Goal: Information Seeking & Learning: Compare options

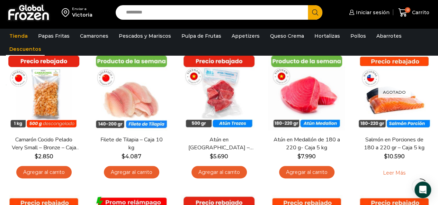
click at [167, 17] on input "Search input" at bounding box center [213, 12] width 182 height 15
click at [172, 13] on input "Search input" at bounding box center [213, 12] width 182 height 15
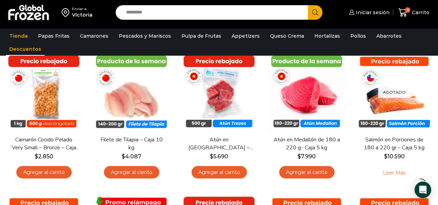
click at [172, 13] on input "Search input" at bounding box center [213, 12] width 182 height 15
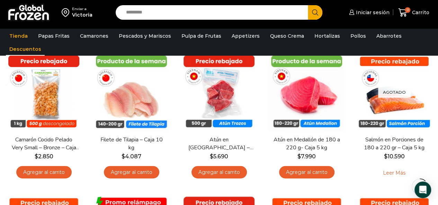
click at [172, 13] on input "Search input" at bounding box center [213, 12] width 182 height 15
click at [172, 12] on input "Search input" at bounding box center [213, 12] width 182 height 15
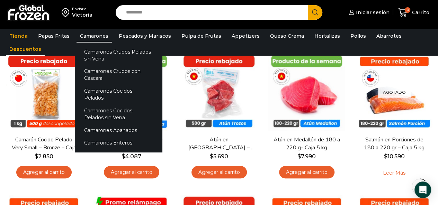
click at [95, 33] on link "Camarones" at bounding box center [93, 35] width 35 height 13
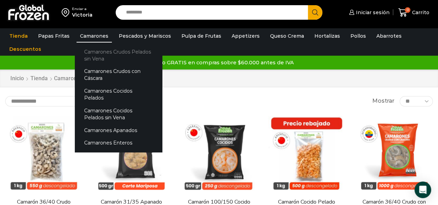
click at [94, 54] on link "Camarones Crudos Pelados sin Vena" at bounding box center [118, 55] width 87 height 20
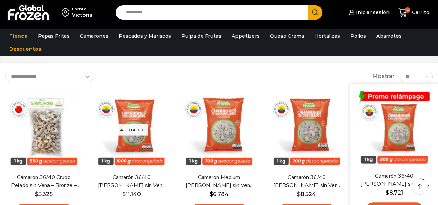
scroll to position [35, 0]
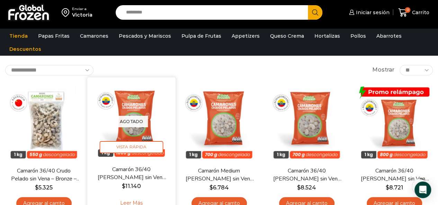
click at [135, 175] on link "Camarón 36/40 [PERSON_NAME] sin Vena – Super Prime – Caja 10 kg" at bounding box center [131, 173] width 70 height 16
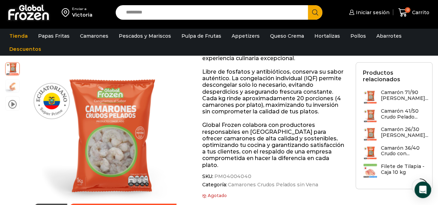
scroll to position [243, 0]
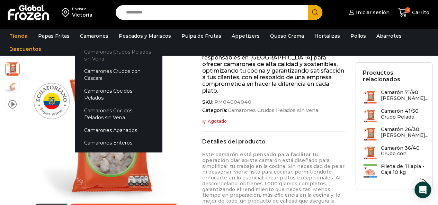
click at [100, 54] on link "Camarones Crudos Pelados sin Vena" at bounding box center [118, 55] width 87 height 20
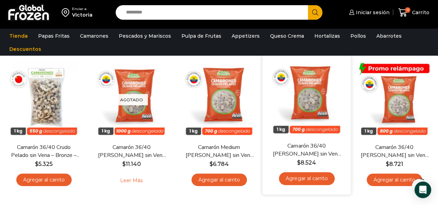
scroll to position [69, 0]
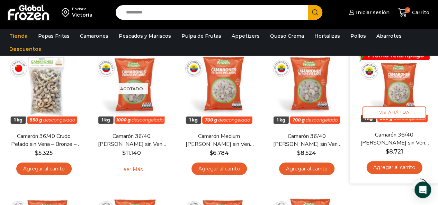
click at [392, 140] on link "Camarón 36/40 [PERSON_NAME] sin Vena – Gold – Caja 10 kg" at bounding box center [394, 139] width 70 height 16
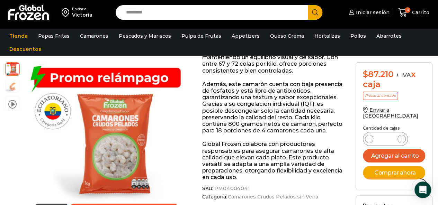
scroll to position [173, 0]
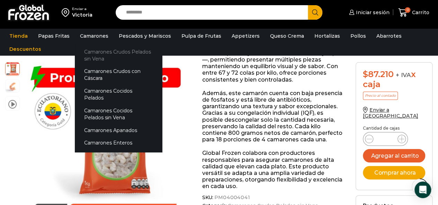
click at [106, 56] on link "Camarones Crudos Pelados sin Vena" at bounding box center [118, 55] width 87 height 20
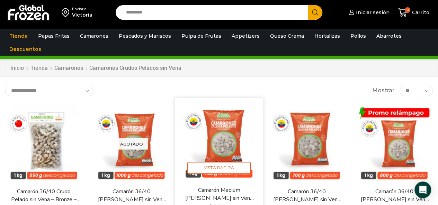
scroll to position [35, 0]
